Goal: Transaction & Acquisition: Purchase product/service

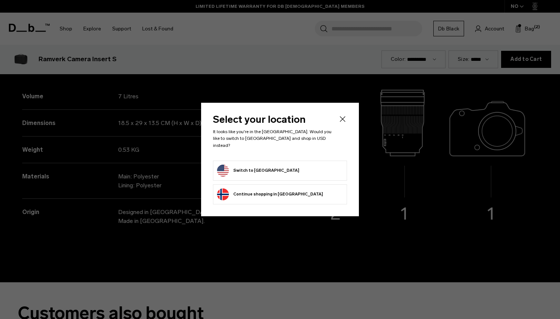
scroll to position [956, 0]
